Goal: Submit feedback/report problem

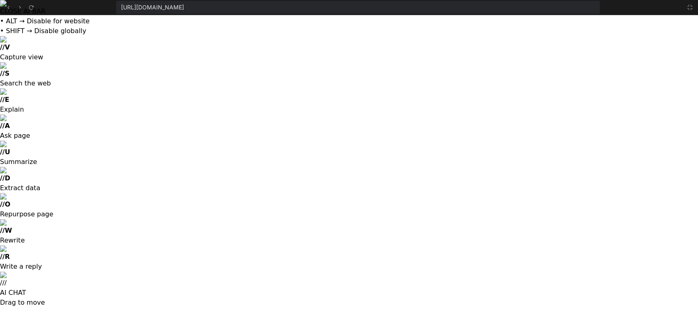
scroll to position [3176, 0]
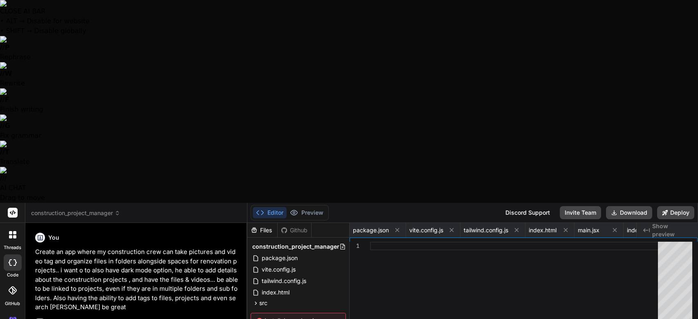
select select
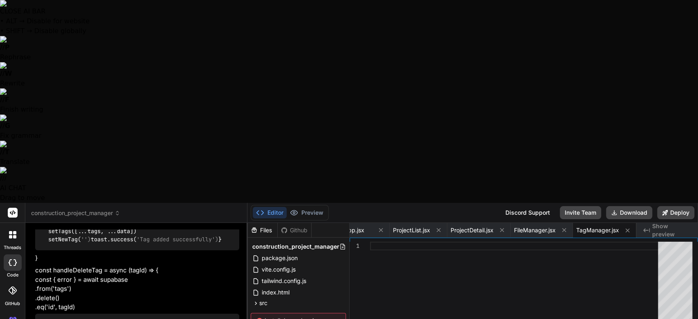
type textarea "I"
type textarea "x"
type textarea "I"
type textarea "x"
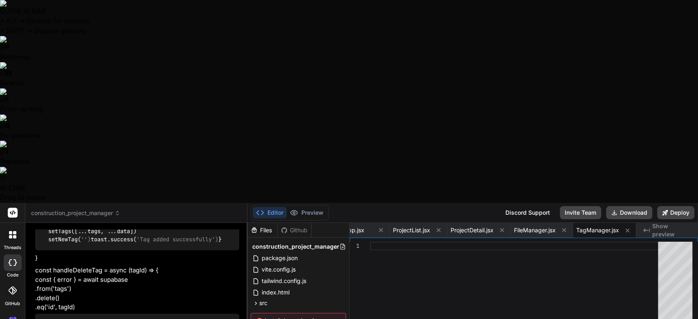
type textarea "I w"
type textarea "x"
type textarea "I wa"
type textarea "x"
type textarea "I wan"
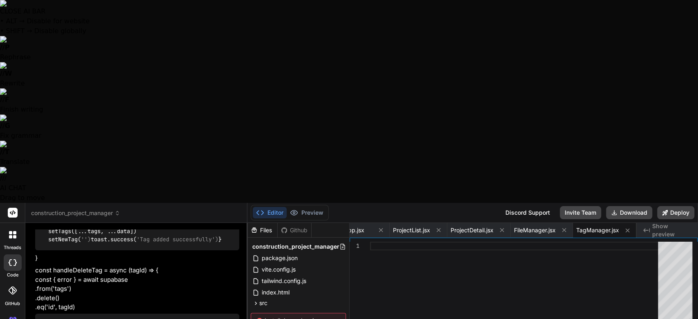
type textarea "x"
type textarea "I want"
type textarea "x"
type textarea "I want"
type textarea "x"
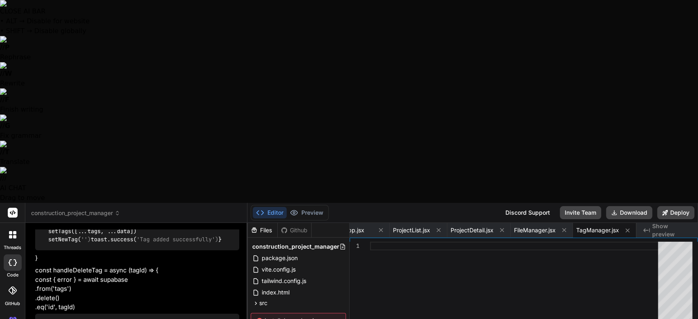
type textarea "I want i"
type textarea "x"
type textarea "I want it"
type textarea "x"
type textarea "I want it"
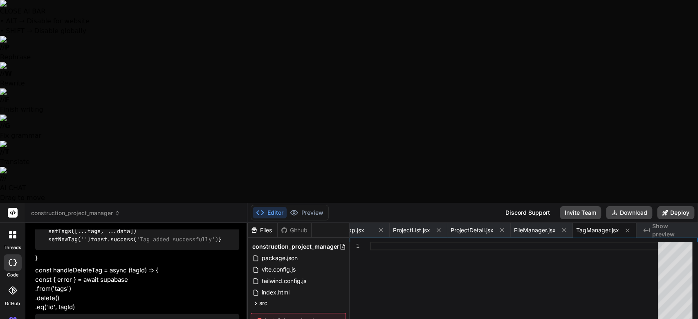
type textarea "x"
type textarea "I want it t"
type textarea "x"
type textarea "I want it to"
type textarea "x"
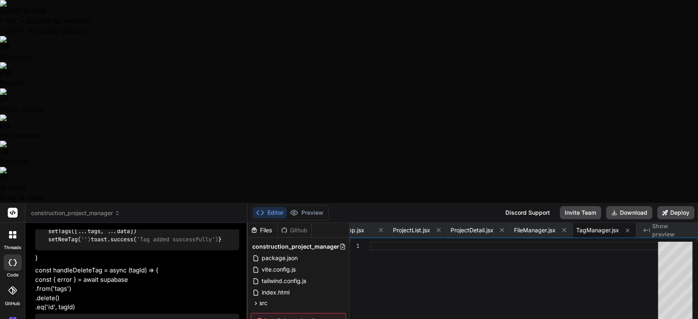
type textarea "I want it to"
type textarea "x"
type textarea "I want it to b"
type textarea "x"
type textarea "I want it to be"
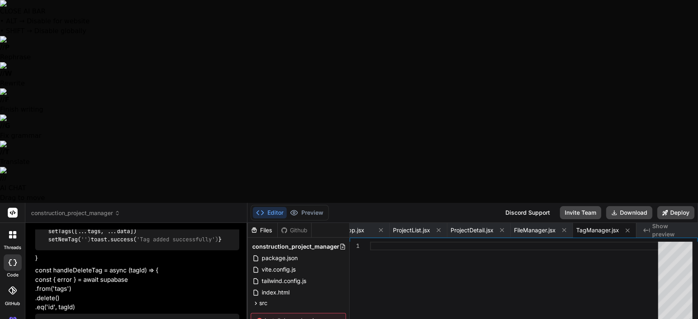
type textarea "x"
type textarea "I want it to be"
type textarea "x"
type textarea "I want it to be m"
type textarea "x"
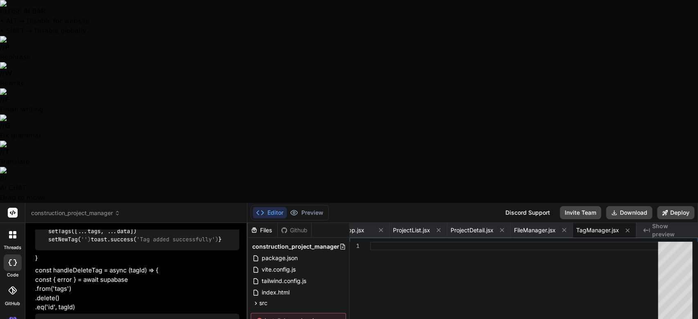
type textarea "I want it to be mo"
type textarea "x"
type textarea "I want it to be mor"
type textarea "x"
type textarea "I want it to be more"
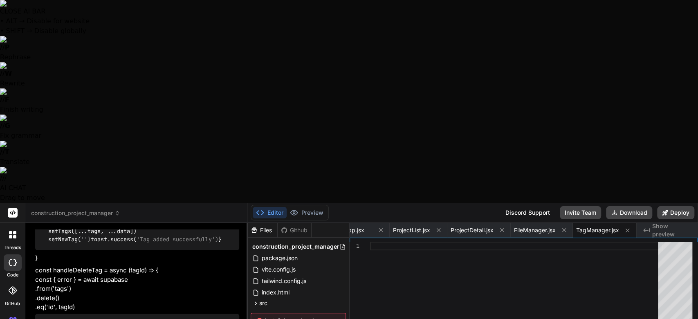
type textarea "x"
type textarea "I want it to be more"
type textarea "x"
type textarea "I want it to be more m"
type textarea "x"
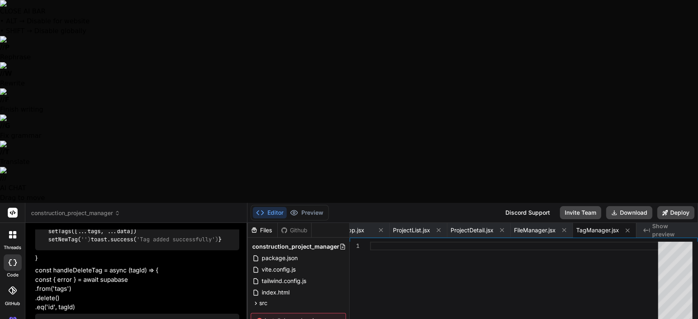
type textarea "I want it to be more mo"
type textarea "x"
type textarea "I want it to be more mod"
type textarea "x"
type textarea "I want it to be more mode"
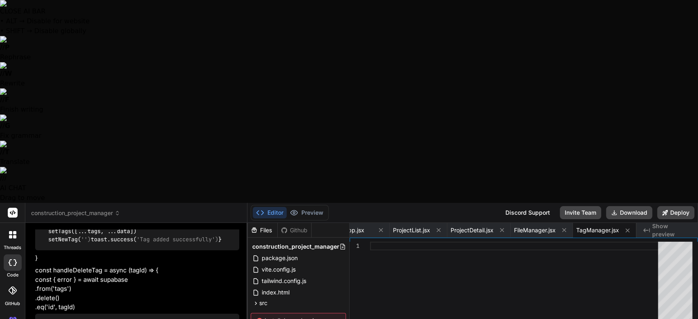
type textarea "x"
type textarea "I want it to be more moder"
type textarea "x"
type textarea "I want it to be more modern"
type textarea "x"
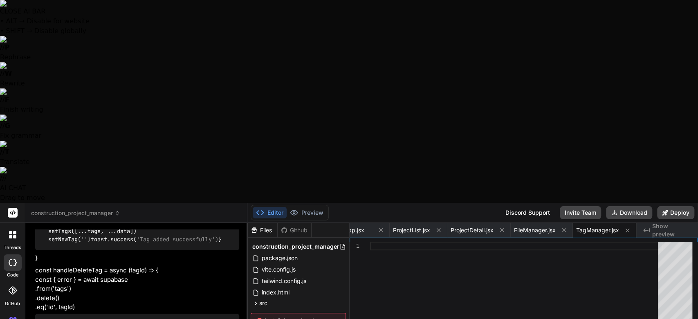
type textarea "I want it to be more modern"
type textarea "x"
type textarea "I want it to be more modern a"
type textarea "x"
type textarea "I want it to be more modern an"
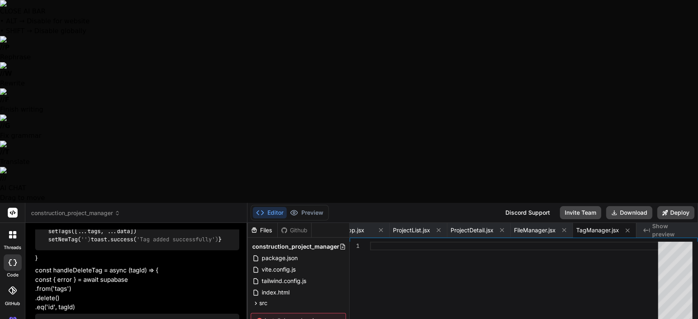
type textarea "x"
type textarea "I want it to be more modern and"
type textarea "x"
type textarea "I want it to be more modern and"
type textarea "x"
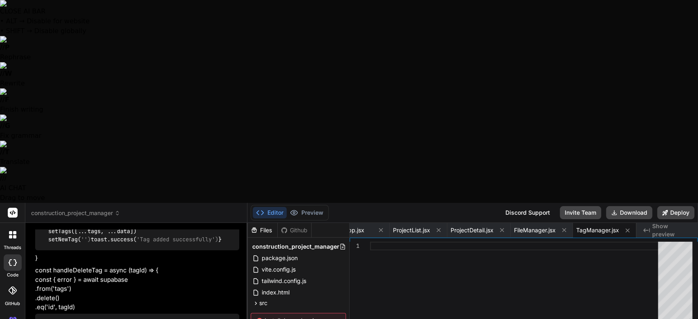
type textarea "I want it to be more modern and p"
type textarea "x"
type textarea "I want it to be more modern and po"
type textarea "x"
type textarea "I want it to be more modern and pol"
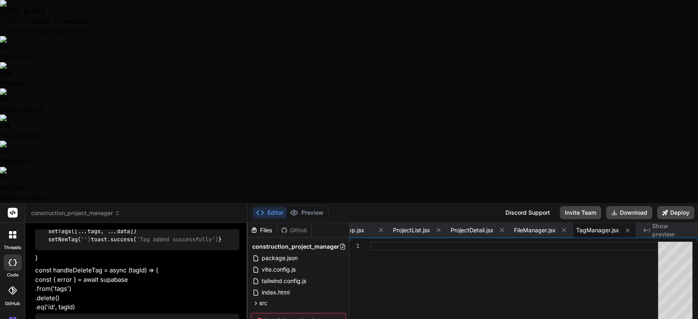
type textarea "x"
type textarea "I want it to be more modern and poli"
type textarea "x"
type textarea "I want it to be more modern and polis"
type textarea "x"
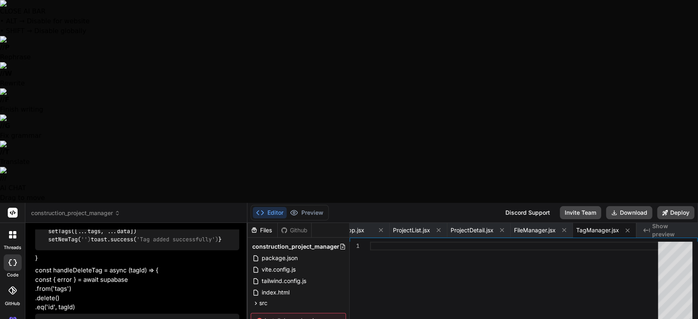
type textarea "I want it to be more modern and polish"
type textarea "x"
type textarea "I want it to be more modern and polishe"
type textarea "x"
type textarea "I want it to be more modern and polished"
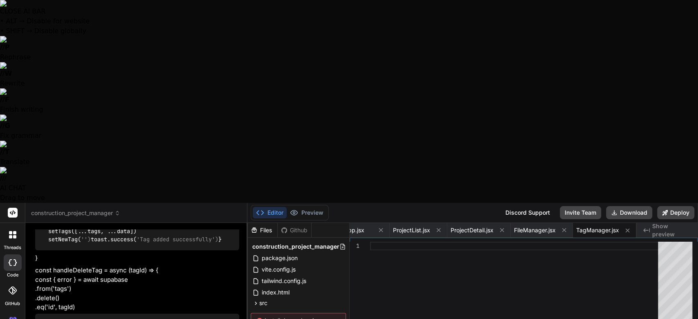
type textarea "x"
type textarea "I want it to be more modern and polished"
type textarea "x"
type textarea "I want it to be more modern and polished ."
type textarea "x"
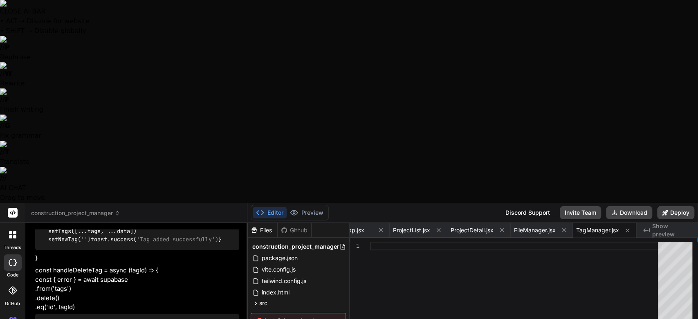
type textarea "I want it to be more modern and polished ."
type textarea "x"
type textarea "I want it to be more modern and polished . I"
type textarea "x"
type textarea "I want it to be more modern and polished . I"
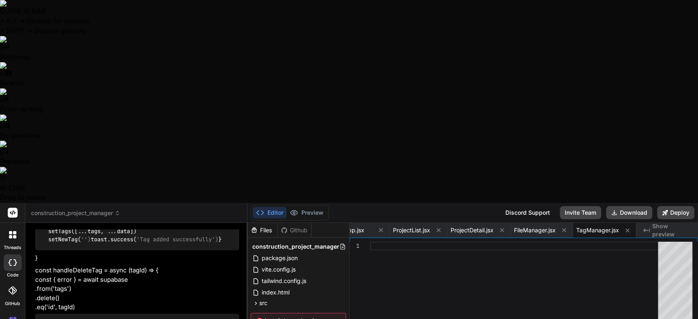
type textarea "x"
type textarea "I want it to be more modern and polished . I a"
type textarea "x"
type textarea "I want it to be more modern and polished . I al"
type textarea "x"
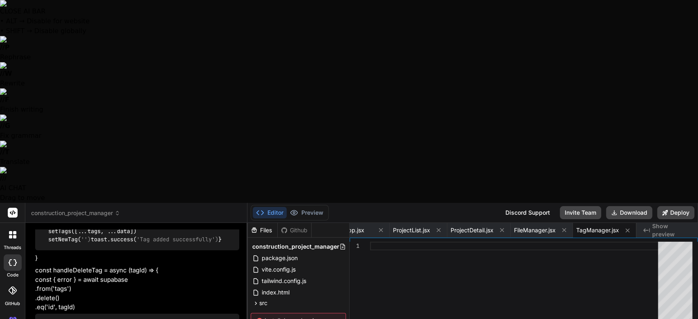
type textarea "I want it to be more modern and polished . I als"
type textarea "x"
type textarea "I want it to be more modern and polished . I also"
type textarea "x"
type textarea "I want it to be more modern and polished . I also"
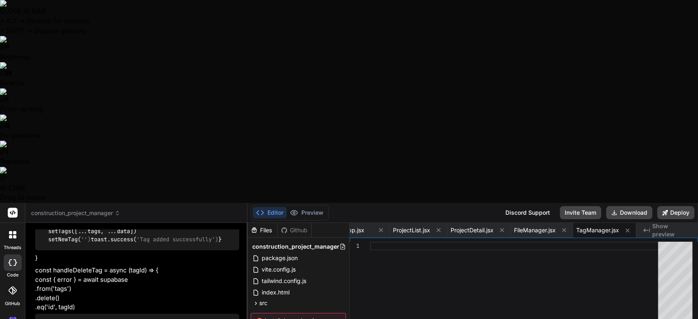
type textarea "x"
type textarea "I want it to be more modern and polished . I also w"
type textarea "x"
type textarea "I want it to be more modern and polished . I also wa"
type textarea "x"
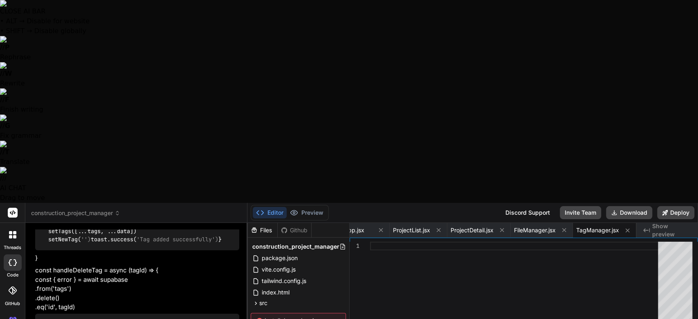
type textarea "I want it to be more modern and polished . I also wan"
type textarea "x"
type textarea "I want it to be more modern and polished . I also want"
type textarea "x"
type textarea "I want it to be more modern and polished . I also want"
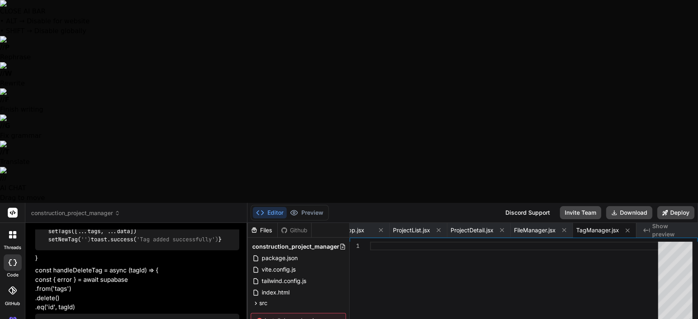
type textarea "x"
type textarea "I want it to be more modern and polished . I also want t"
type textarea "x"
type textarea "I want it to be more modern and polished . I also want to"
type textarea "x"
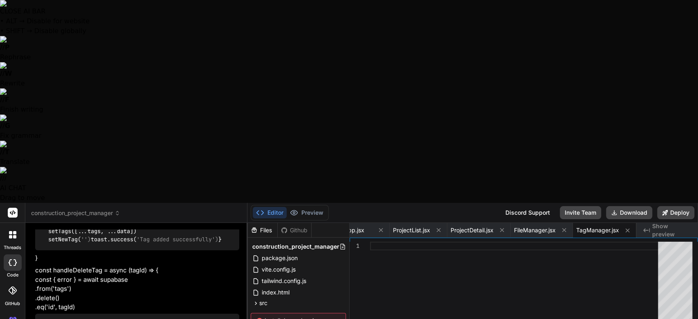
type textarea "I want it to be more modern and polished . I also want to"
type textarea "x"
type textarea "I want it to be more modern and polished . I also want to h"
type textarea "x"
type textarea "I want it to be more modern and polished . I also want to ha"
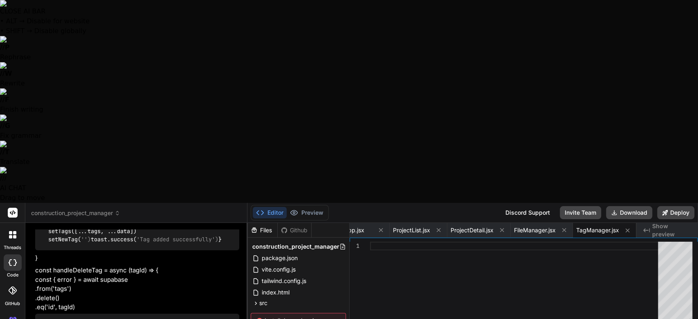
type textarea "x"
type textarea "I want it to be more modern and polished . I also want to hav"
type textarea "x"
type textarea "I want it to be more modern and polished . I also want to have"
type textarea "x"
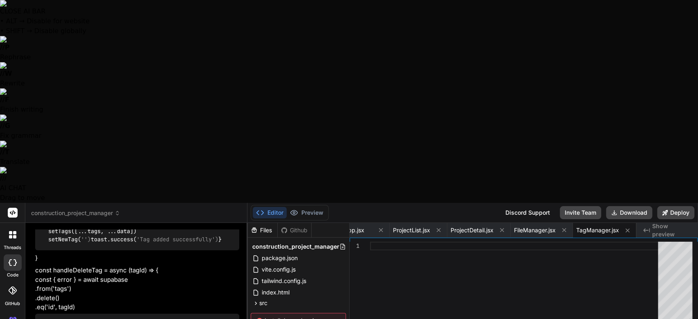
type textarea "I want it to be more modern and polished . I also want to have"
type textarea "x"
type textarea "I want it to be more modern and polished . I also want to have a"
type textarea "x"
type textarea "I want it to be more modern and polished . I also want to have a"
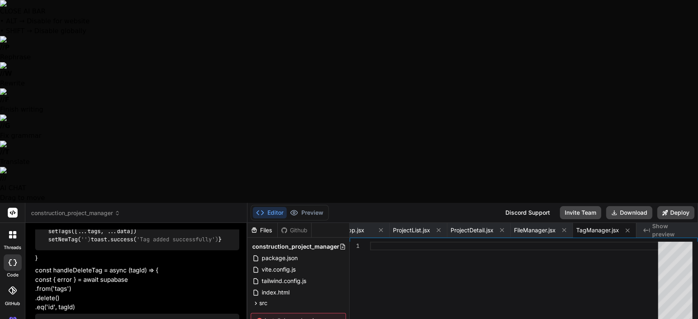
type textarea "x"
type textarea "I want it to be more modern and polished . I also want to have a u"
type textarea "x"
type textarea "I want it to be more modern and polished . I also want to have a un"
type textarea "x"
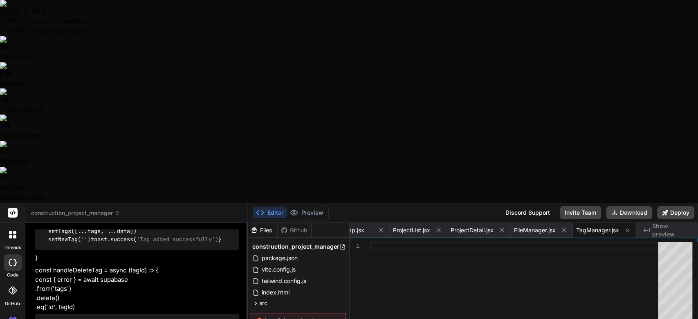
type textarea "I want it to be more modern and polished . I also want to have a uni"
type textarea "x"
type textarea "I want it to be more modern and polished . I also want to have a univ"
type textarea "x"
type textarea "I want it to be more modern and polished . I also want to have a unive"
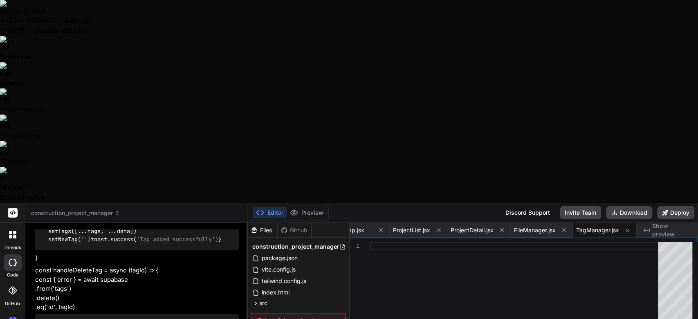
type textarea "x"
type textarea "I want it to be more modern and polished . I also want to have a univer"
type textarea "x"
type textarea "I want it to be more modern and polished . I also want to have a univers"
type textarea "x"
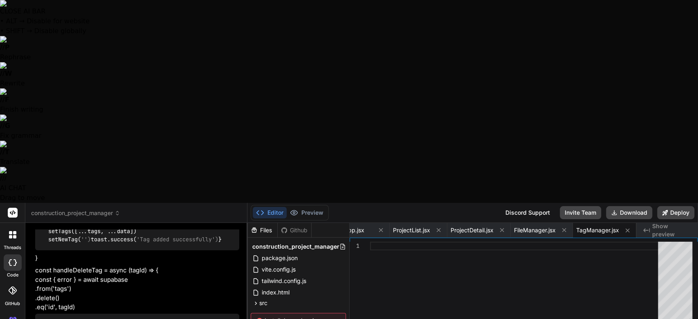
type textarea "I want it to be more modern and polished . I also want to have a universa"
type textarea "x"
type textarea "I want it to be more modern and polished . I also want to have a universal"
type textarea "x"
type textarea "I want it to be more modern and polished . I also want to have a universal"
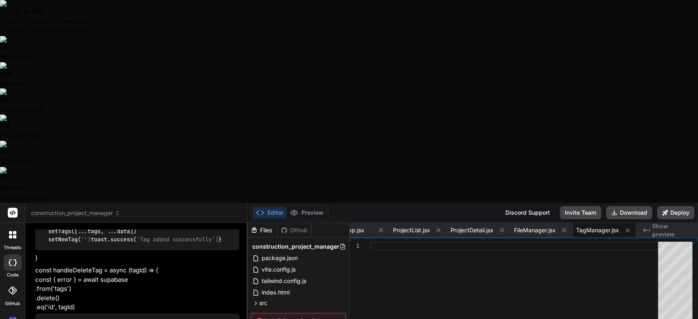
type textarea "x"
type textarea "I want it to be more modern and polished . I also want to have a universal v"
type textarea "x"
type textarea "I want it to be more modern and polished . I also want to have a universal vi"
type textarea "x"
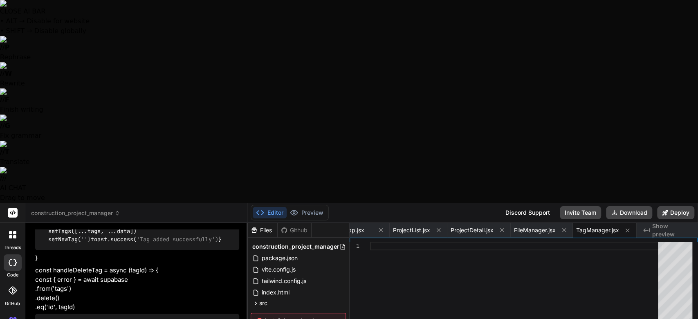
type textarea "I want it to be more modern and polished . I also want to have a universal vie"
type textarea "x"
type textarea "I want it to be more modern and polished . I also want to have a universal view"
type textarea "x"
type textarea "I want it to be more modern and polished . I also want to have a universal views"
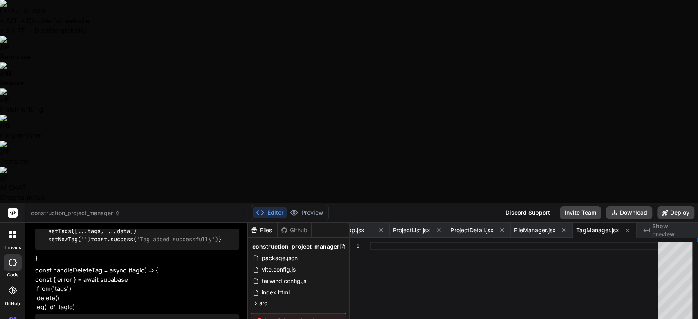
type textarea "x"
type textarea "I want it to be more modern and polished . I also want to have a universal views"
type textarea "x"
type textarea "I want it to be more modern and polished . I also want to have a universal view…"
type textarea "x"
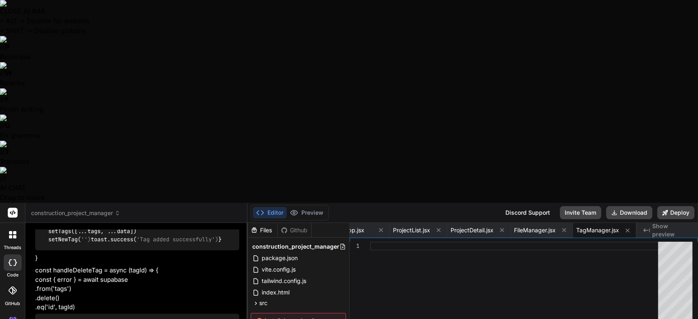
type textarea "I want it to be more modern and polished . I also want to have a universal view…"
type textarea "x"
type textarea "I want it to be more modern and polished . I also want to have a universal view…"
type textarea "x"
type textarea "I want it to be more modern and polished . I also want to have a universal view…"
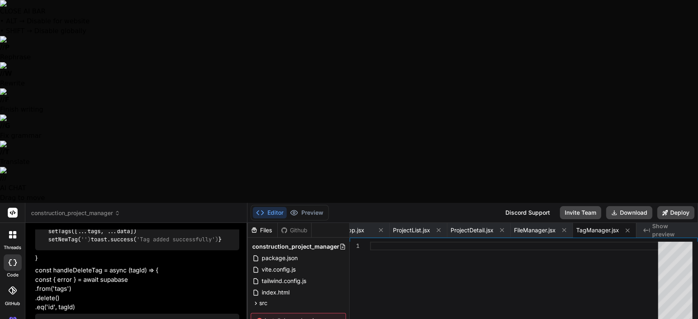
type textarea "x"
type textarea "I want it to be more modern and polished . I also want to have a universal view…"
type textarea "x"
type textarea "I want it to be more modern and polished . I also want to have a universal view…"
type textarea "x"
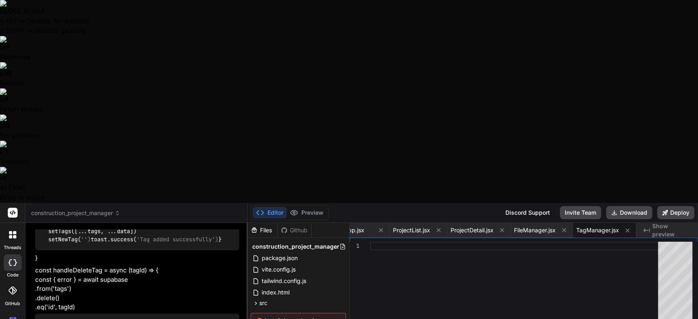
type textarea "I want it to be more modern and polished . I also want to have a universal view…"
type textarea "x"
type textarea "I want it to be more modern and polished . I also want to have a universal view…"
type textarea "x"
type textarea "I want it to be more modern and polished . I also want to have a universal view…"
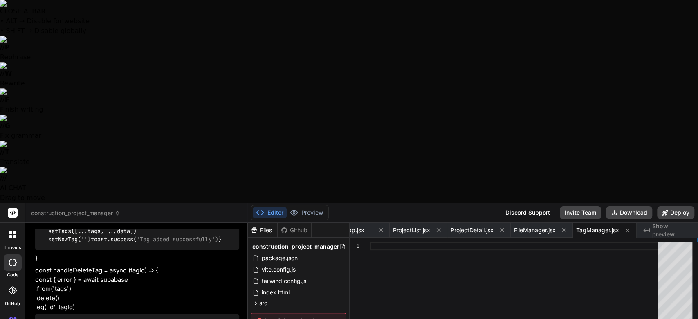
type textarea "x"
type textarea "I want it to be more modern and polished . I also want to have a universal view…"
type textarea "x"
type textarea "I want it to be more modern and polished . I also want to have a universal view…"
type textarea "x"
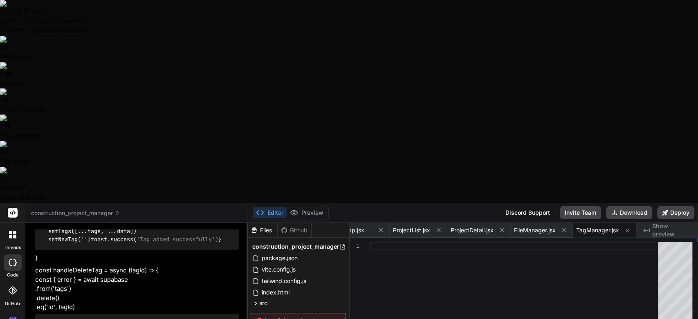
type textarea "I want it to be more modern and polished . I also want to have a universal view…"
type textarea "x"
type textarea "I want it to be more modern and polished . I also want to have a universal view…"
type textarea "x"
type textarea "I want it to be more modern and polished . I also want to have a universal view…"
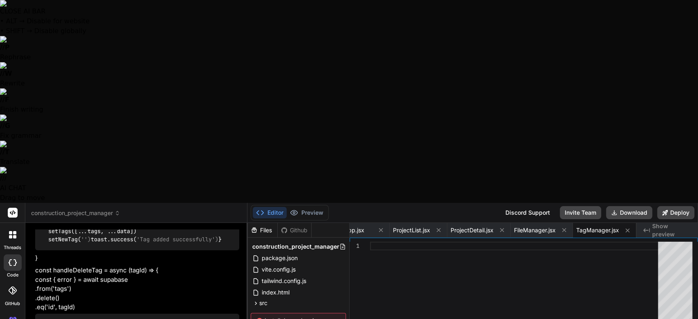
type textarea "x"
type textarea "I want it to be more modern and polished . I also want to have a universal view…"
type textarea "x"
type textarea "I want it to be more modern and polished . I also want to have a universal view…"
type textarea "x"
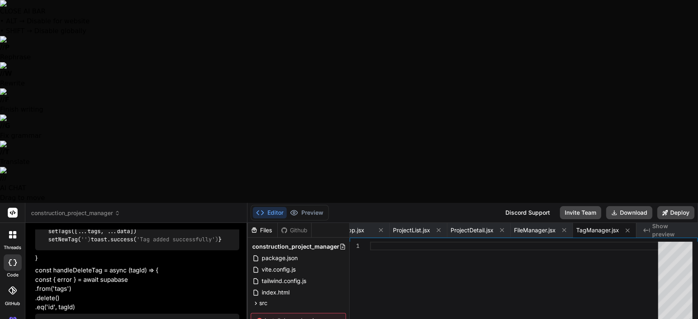
type textarea "I want it to be more modern and polished . I also want to have a universal view…"
type textarea "x"
type textarea "I want it to be more modern and polished . I also want to have a universal view…"
type textarea "x"
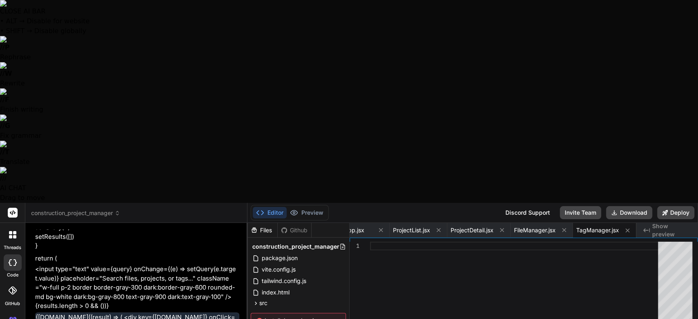
scroll to position [2691, 0]
